Goal: Task Accomplishment & Management: Manage account settings

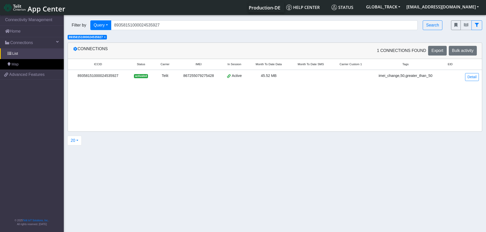
click at [87, 21] on div "Filter by Query Query In Session Not connected Tags Country Operator 8935815100…" at bounding box center [256, 25] width 376 height 10
click at [106, 39] on span "×" at bounding box center [105, 37] width 2 height 4
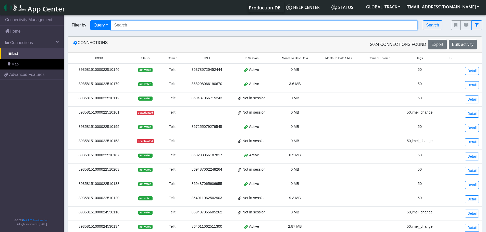
paste input "867255079274272"
type input "867255079274272"
paste input "867255079274272"
type input "867255079274272"
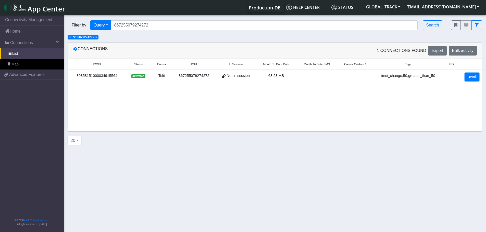
click at [468, 77] on link "Detail" at bounding box center [472, 77] width 14 height 8
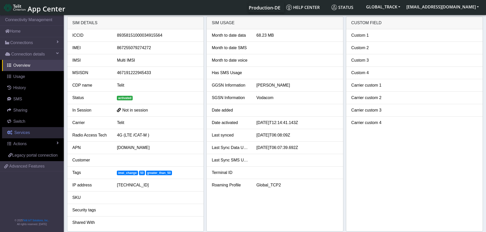
click at [24, 134] on span "Services" at bounding box center [22, 133] width 16 height 4
select select "1: 1"
select select "2: 6"
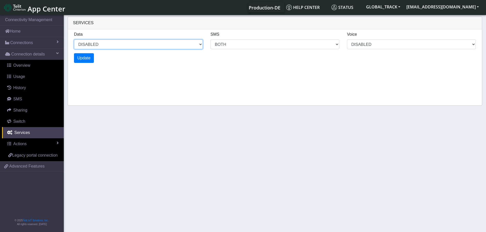
click at [113, 42] on select "ENABLED DISABLED" at bounding box center [138, 45] width 129 height 10
click at [74, 40] on select "ENABLED DISABLED" at bounding box center [138, 45] width 129 height 10
select select "2: 0"
select select "6: 6"
select select "1: 0"
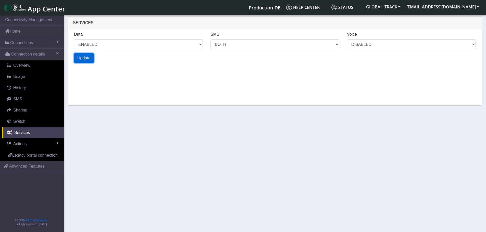
click at [88, 60] on span "Update" at bounding box center [83, 58] width 13 height 4
select select "6: 0"
select select "14: 6"
select select "3: 0"
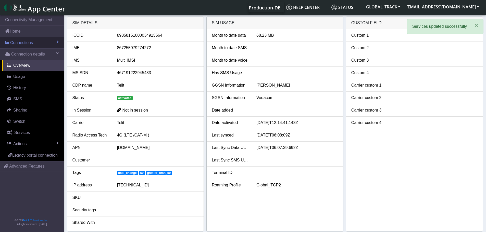
click at [30, 45] on span "Connections" at bounding box center [21, 43] width 23 height 6
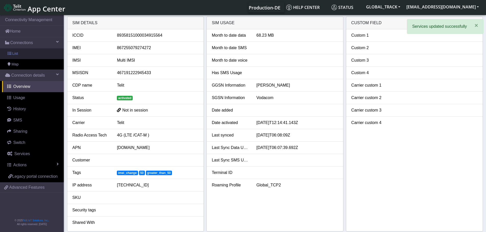
click at [29, 55] on link "List" at bounding box center [32, 53] width 64 height 11
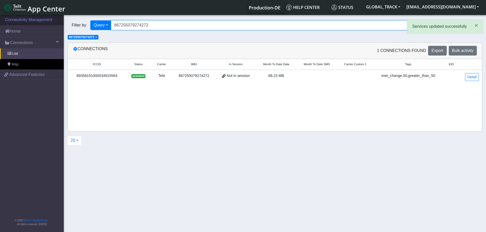
drag, startPoint x: 70, startPoint y: 25, endPoint x: 58, endPoint y: 24, distance: 11.8
click at [52, 25] on section "Connectivity Management Home Connections List Map 9fa2a5a7cdc725a9a33202ae6f035…" at bounding box center [243, 124] width 486 height 220
paste input "4011062511995"
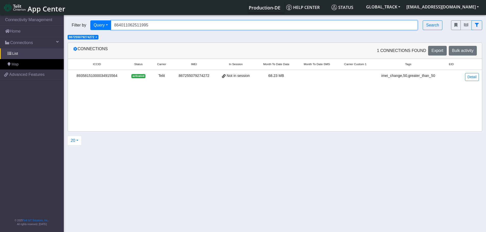
type input "864011062511995"
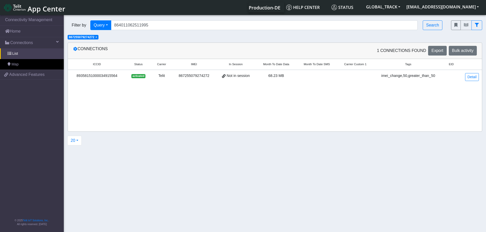
click at [97, 38] on span "×" at bounding box center [96, 37] width 2 height 4
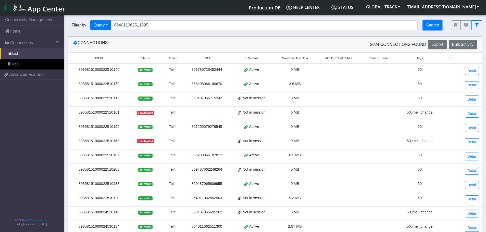
click at [427, 28] on button "Search" at bounding box center [433, 25] width 20 height 10
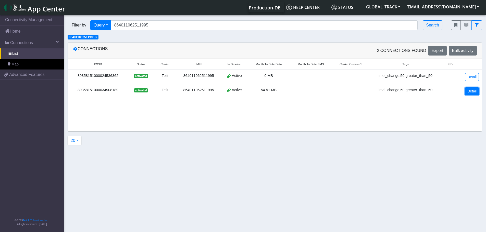
click at [475, 91] on link "Detail" at bounding box center [472, 92] width 14 height 8
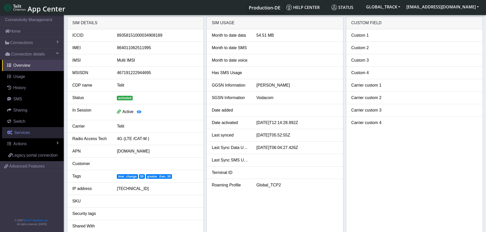
click at [35, 134] on link "Services" at bounding box center [33, 132] width 62 height 11
select select "1: 1"
select select "2: 6"
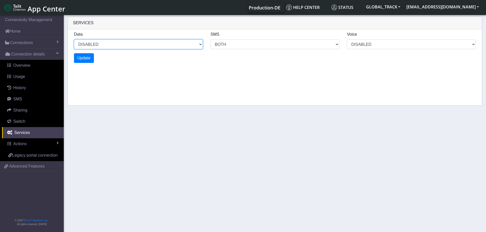
click at [92, 43] on select "ENABLED DISABLED" at bounding box center [138, 45] width 129 height 10
click at [74, 40] on select "ENABLED DISABLED" at bounding box center [138, 45] width 129 height 10
select select "2: 0"
select select "6: 6"
select select "1: 0"
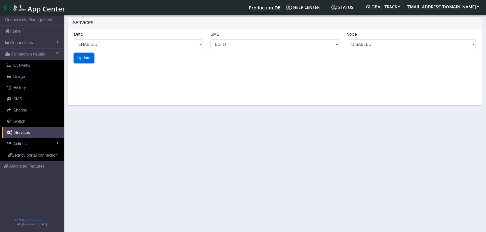
click at [91, 58] on button "Update" at bounding box center [84, 58] width 20 height 10
select select "6: 0"
select select "14: 6"
select select "3: 0"
